Goal: Task Accomplishment & Management: Manage account settings

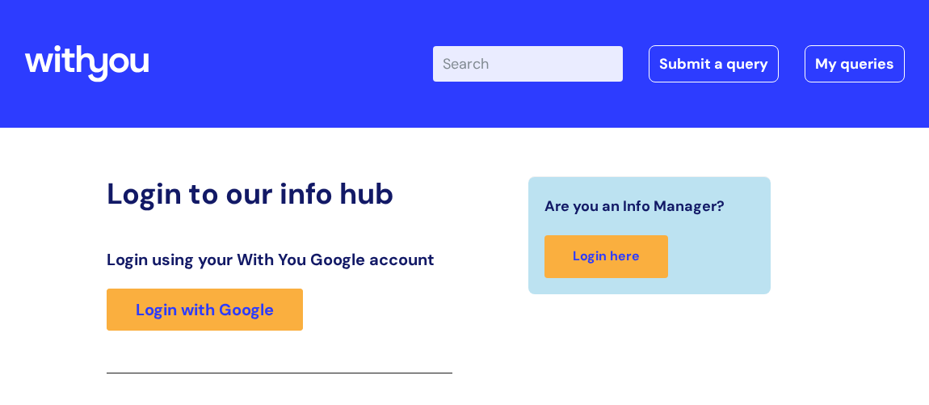
scroll to position [264, 0]
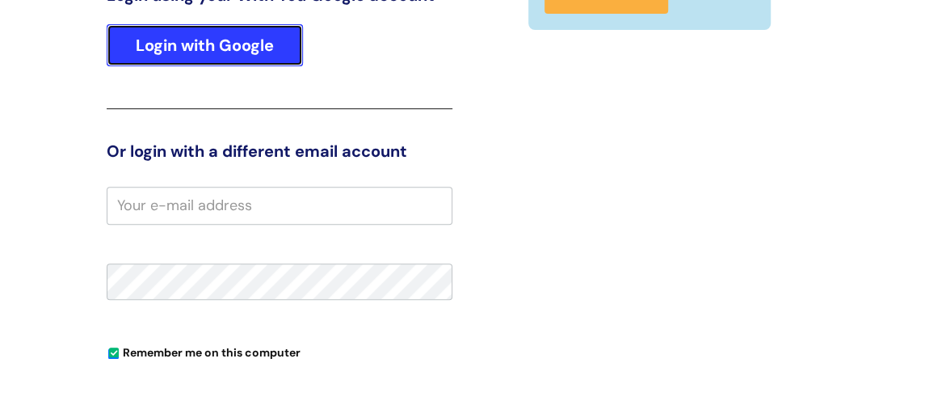
click at [212, 32] on link "Login with Google" at bounding box center [205, 45] width 196 height 42
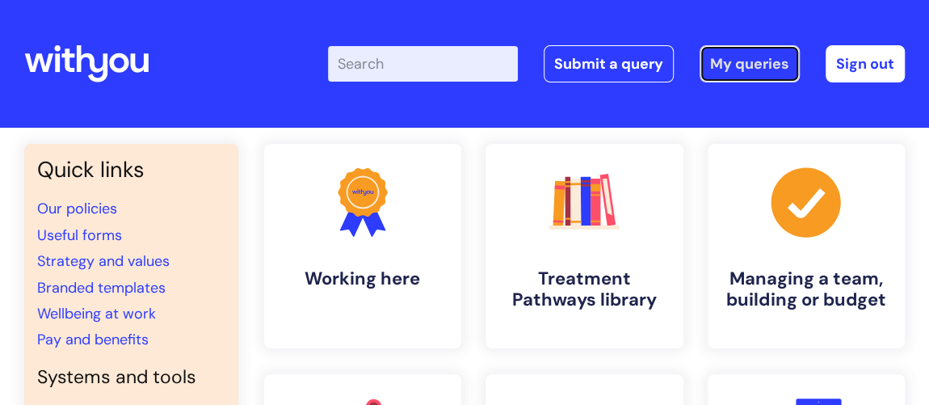
click at [757, 56] on link "My queries" at bounding box center [749, 63] width 100 height 37
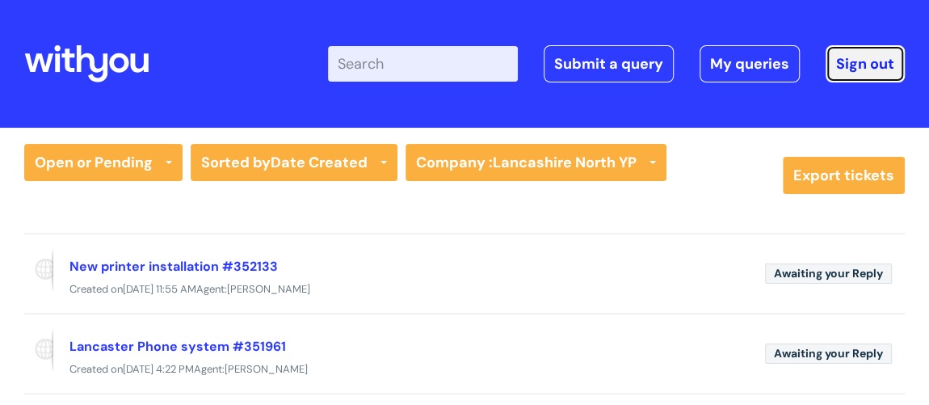
click at [873, 61] on link "Sign out" at bounding box center [864, 63] width 79 height 37
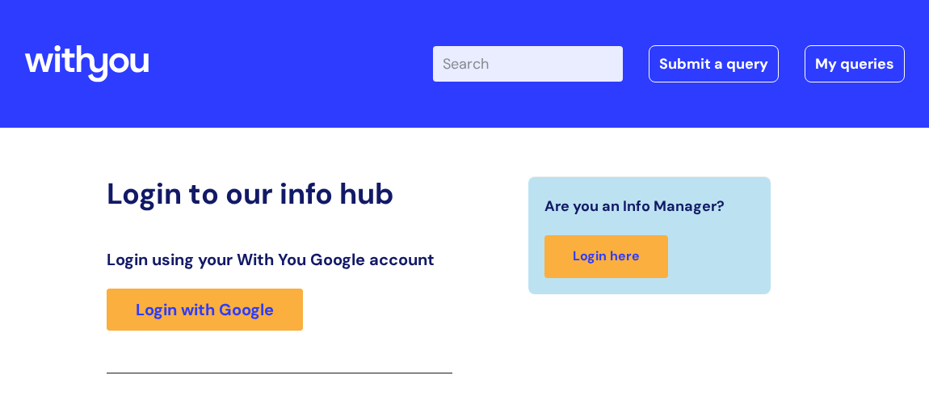
scroll to position [266, 0]
